Goal: Task Accomplishment & Management: Manage account settings

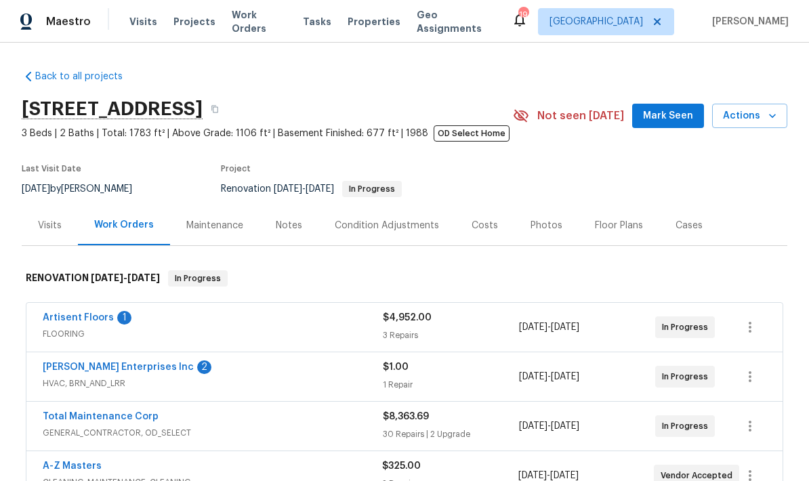
click at [134, 22] on span "Visits" at bounding box center [143, 22] width 28 height 14
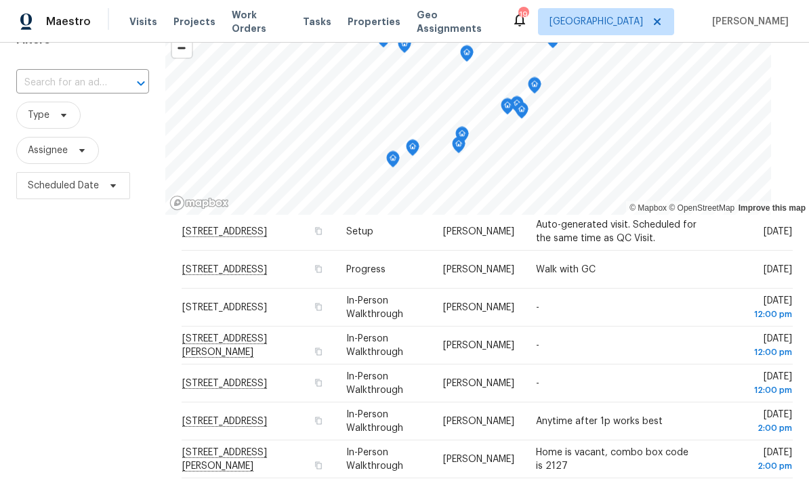
scroll to position [293, 0]
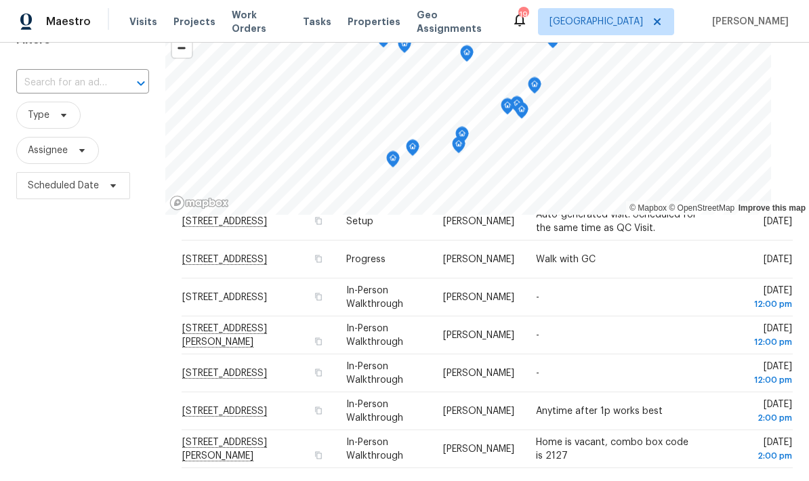
click at [105, 364] on div "Filters Reset ​ Type Assignee Scheduled Date" at bounding box center [82, 306] width 165 height 588
click at [0, 0] on icon at bounding box center [0, 0] width 0 height 0
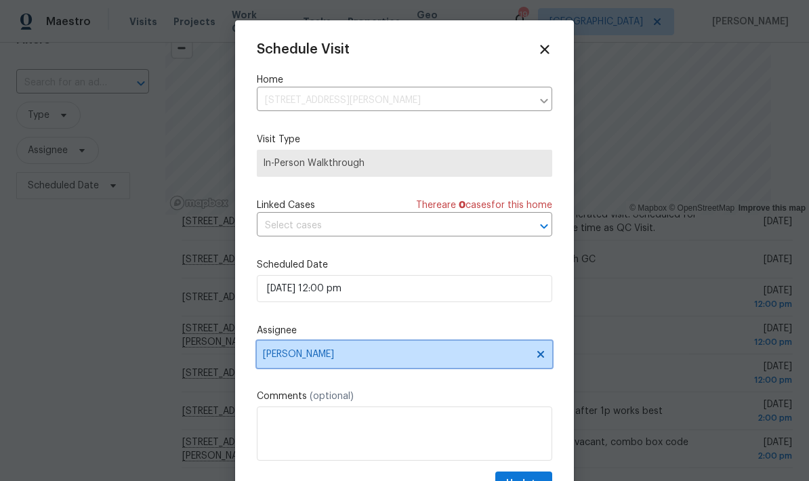
click at [535, 360] on icon at bounding box center [540, 354] width 11 height 11
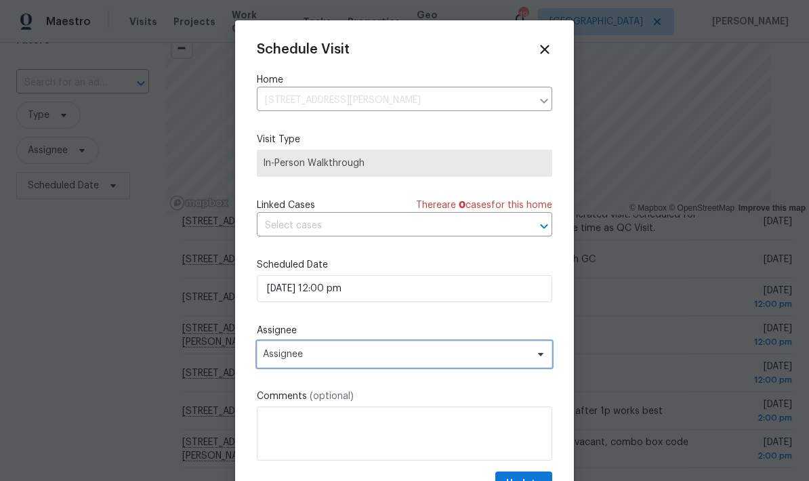
click at [453, 360] on span "Assignee" at bounding box center [396, 354] width 266 height 11
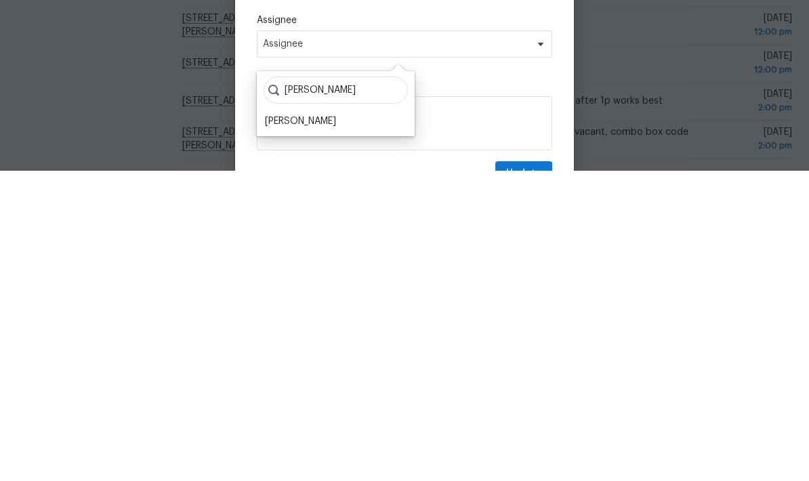
type input "Jeff"
click at [326, 422] on div "[PERSON_NAME]" at bounding box center [336, 431] width 150 height 19
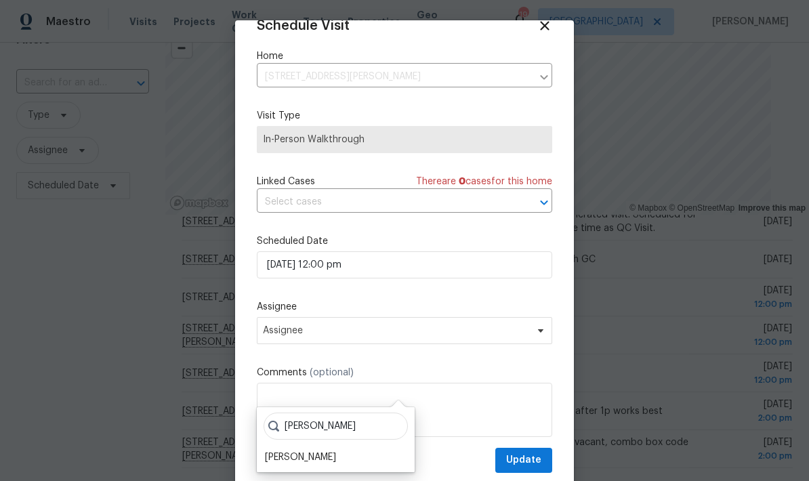
scroll to position [26, 0]
click at [315, 453] on div "[PERSON_NAME]" at bounding box center [300, 460] width 71 height 14
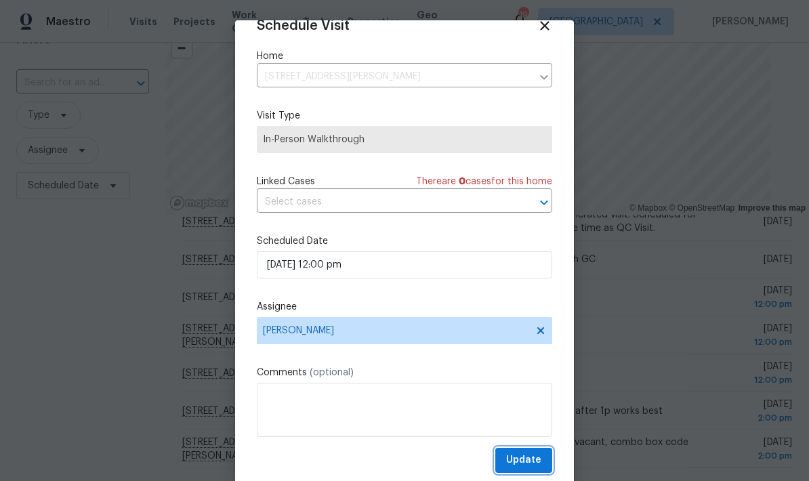
click at [533, 457] on span "Update" at bounding box center [523, 460] width 35 height 17
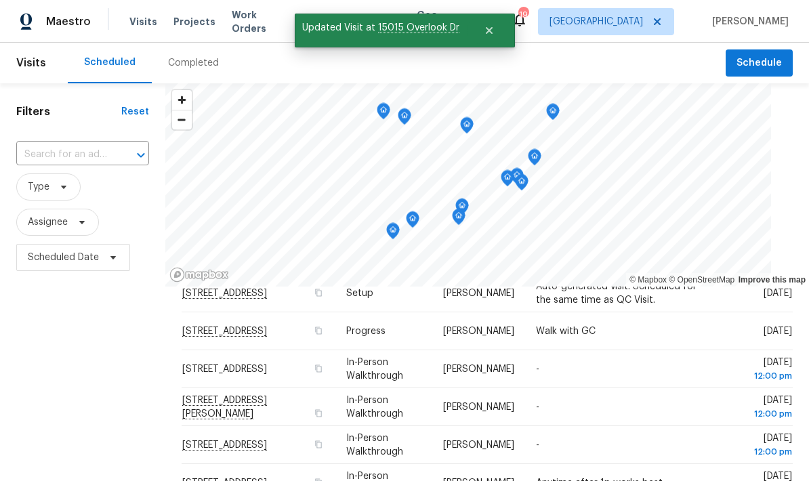
scroll to position [-1, 0]
